Goal: Navigation & Orientation: Find specific page/section

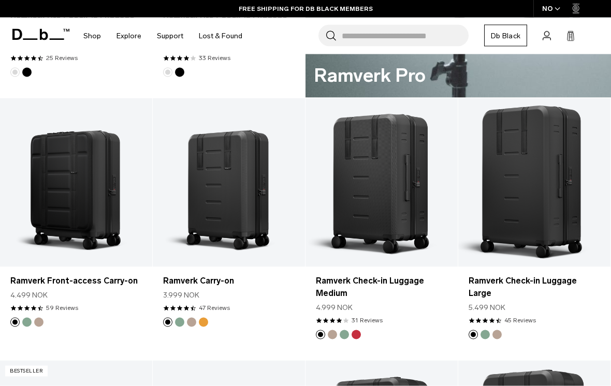
scroll to position [659, 0]
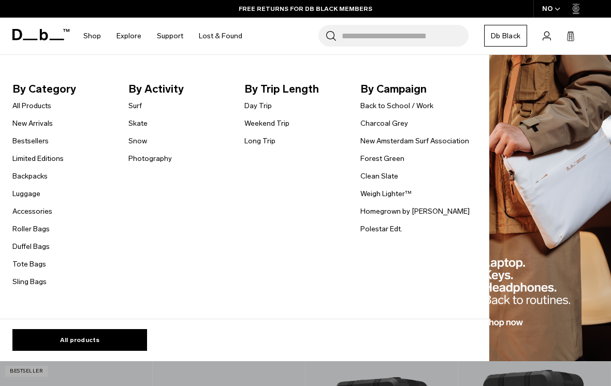
click at [25, 282] on link "Sling Bags" at bounding box center [29, 282] width 34 height 11
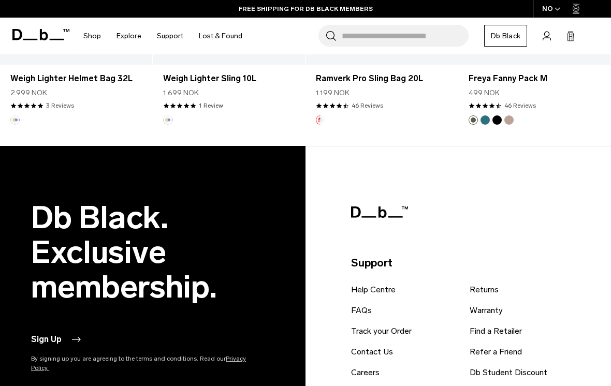
scroll to position [1920, 0]
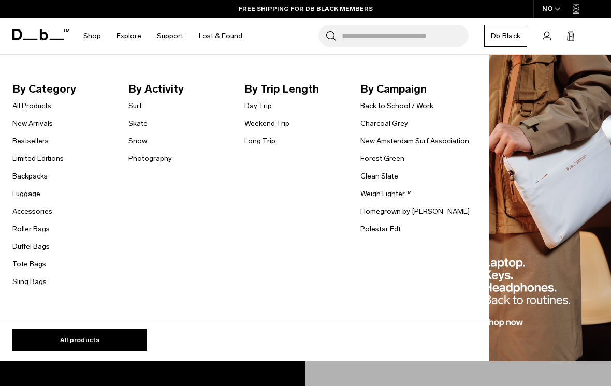
click at [24, 244] on link "Duffel Bags" at bounding box center [30, 246] width 37 height 11
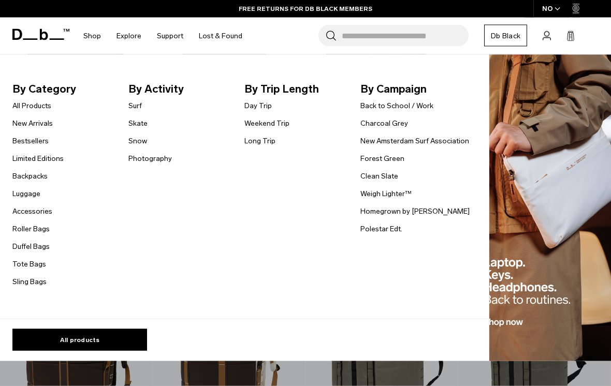
scroll to position [731, 0]
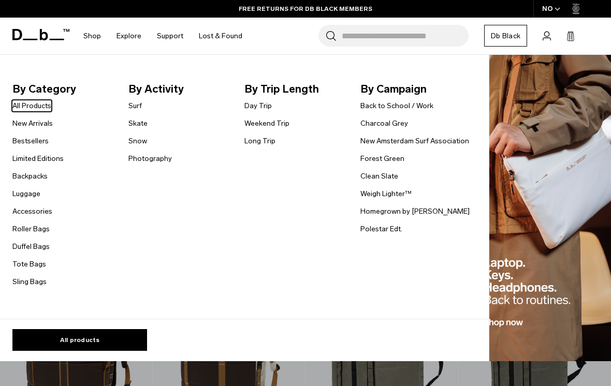
click at [19, 265] on link "Tote Bags" at bounding box center [29, 264] width 34 height 11
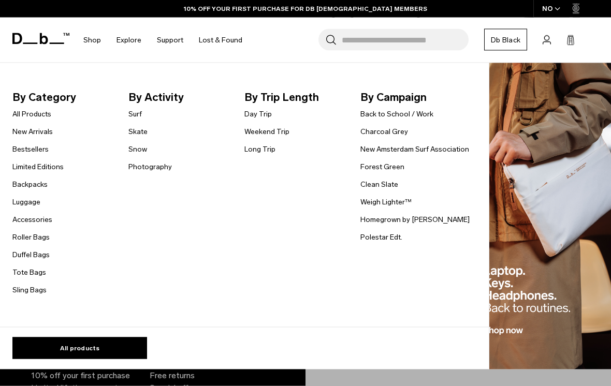
scroll to position [1429, 0]
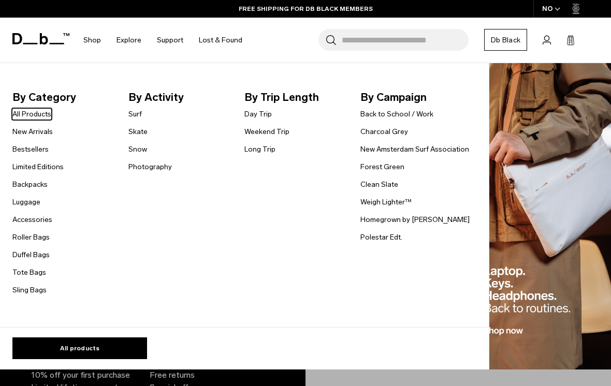
click at [22, 255] on link "Duffel Bags" at bounding box center [30, 255] width 37 height 11
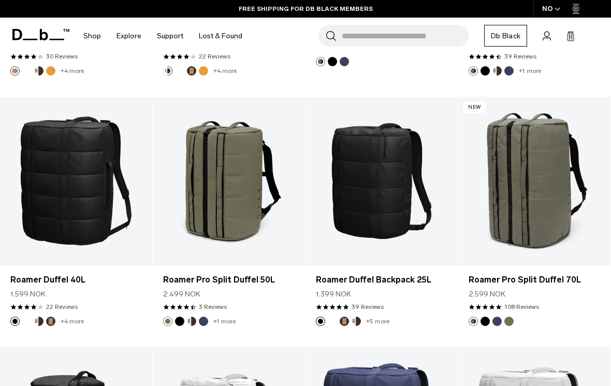
scroll to position [1145, 0]
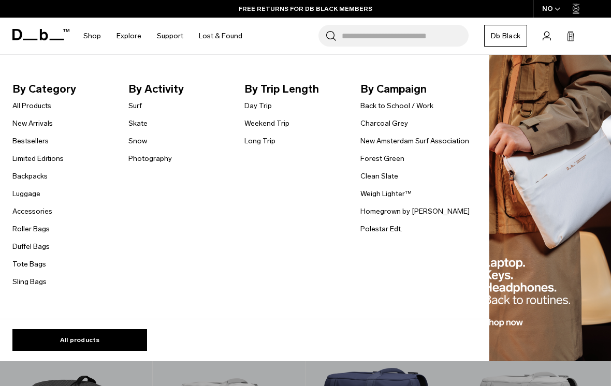
click at [21, 176] on link "Backpacks" at bounding box center [29, 176] width 35 height 11
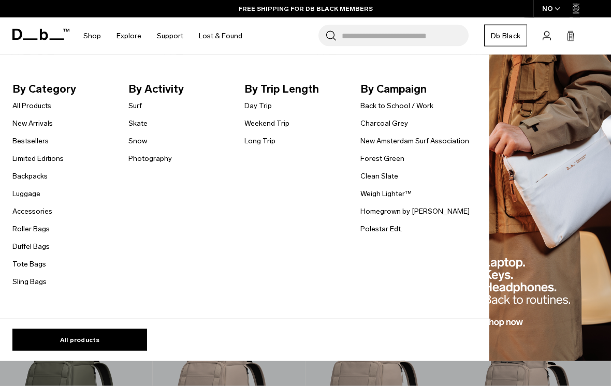
scroll to position [1929, 0]
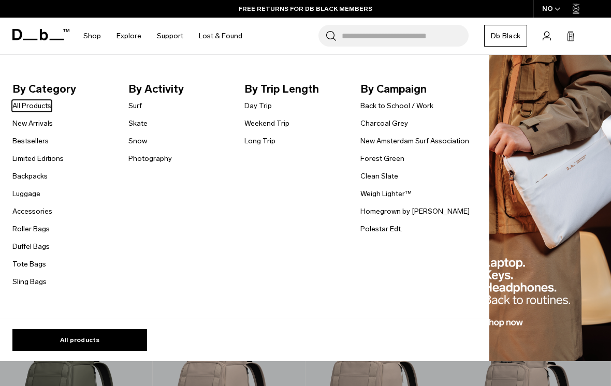
click at [25, 125] on link "New Arrivals" at bounding box center [32, 123] width 40 height 11
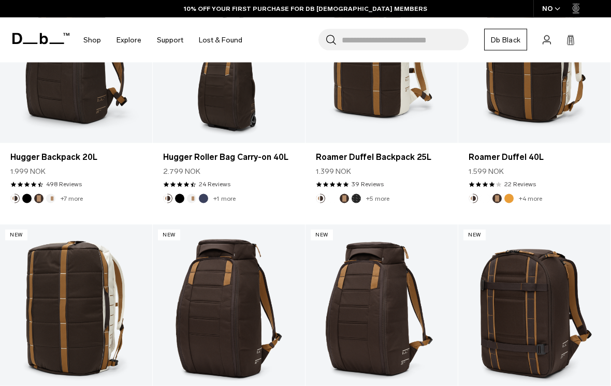
scroll to position [1136, 0]
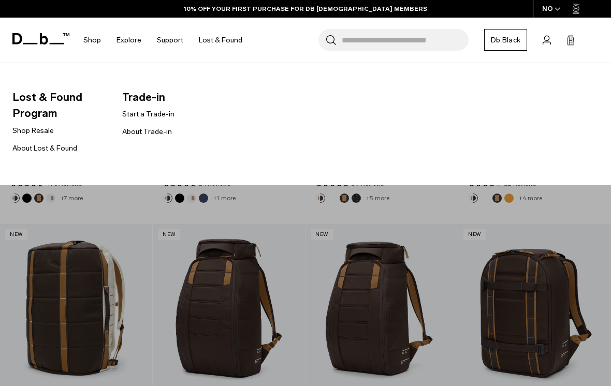
click at [25, 128] on link "Shop Resale" at bounding box center [32, 130] width 41 height 11
